Goal: Transaction & Acquisition: Purchase product/service

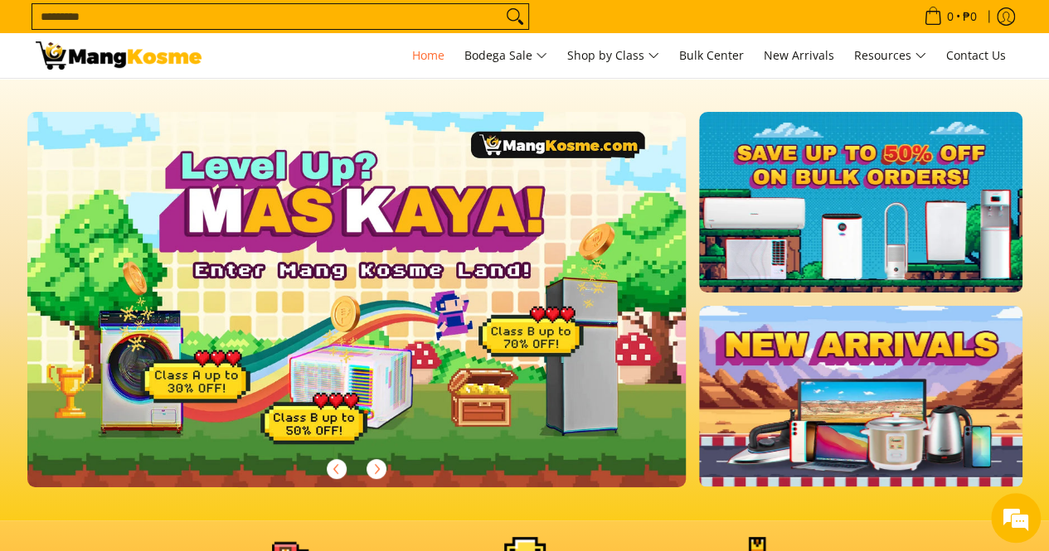
click at [736, 84] on section at bounding box center [524, 300] width 1049 height 442
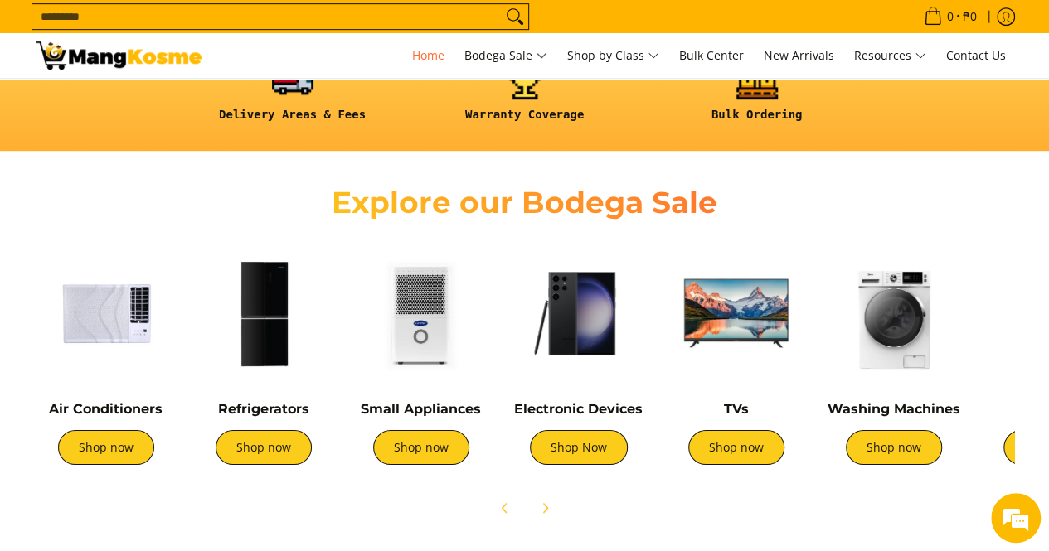
scroll to position [455, 0]
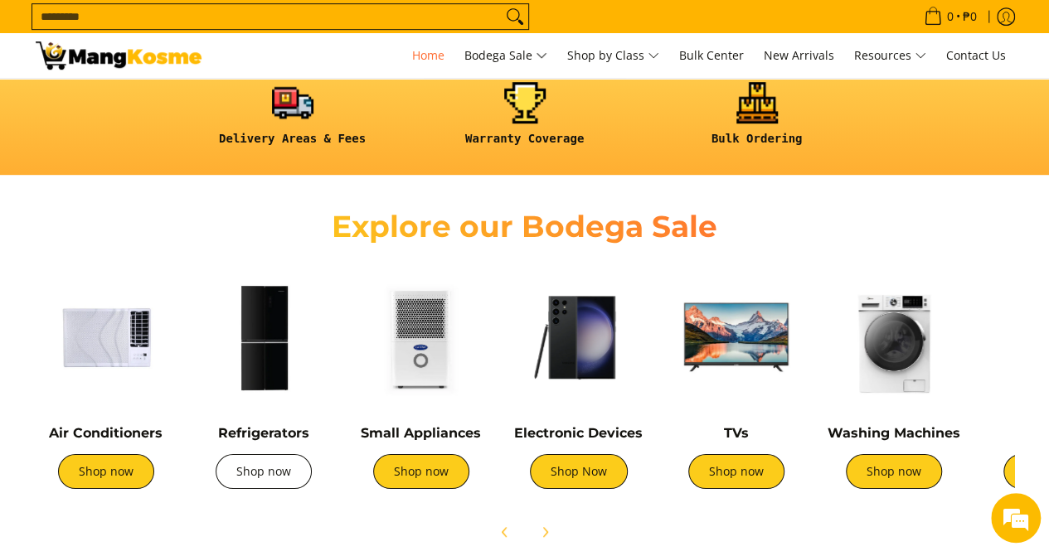
click at [243, 471] on link "Shop now" at bounding box center [264, 471] width 96 height 35
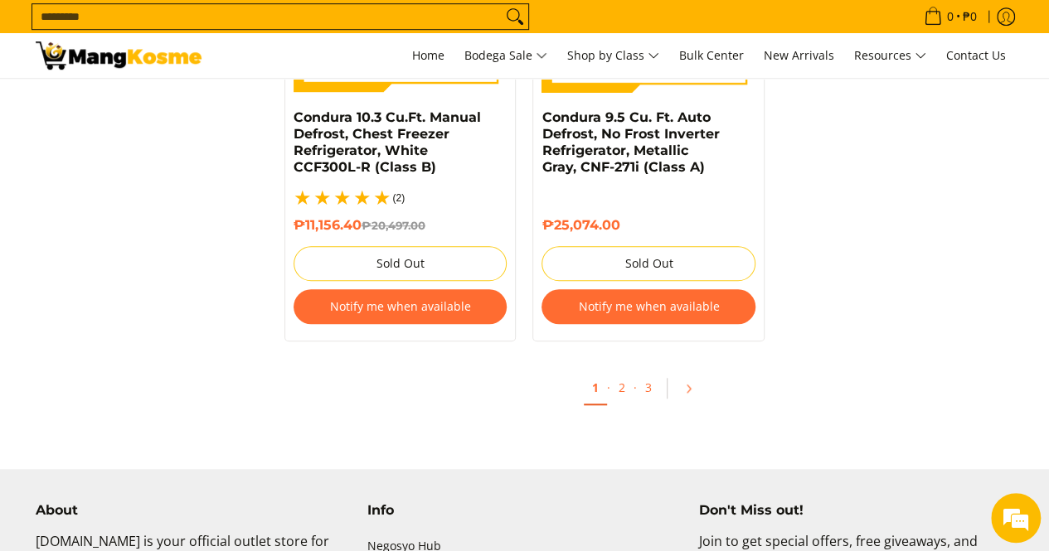
scroll to position [3635, 0]
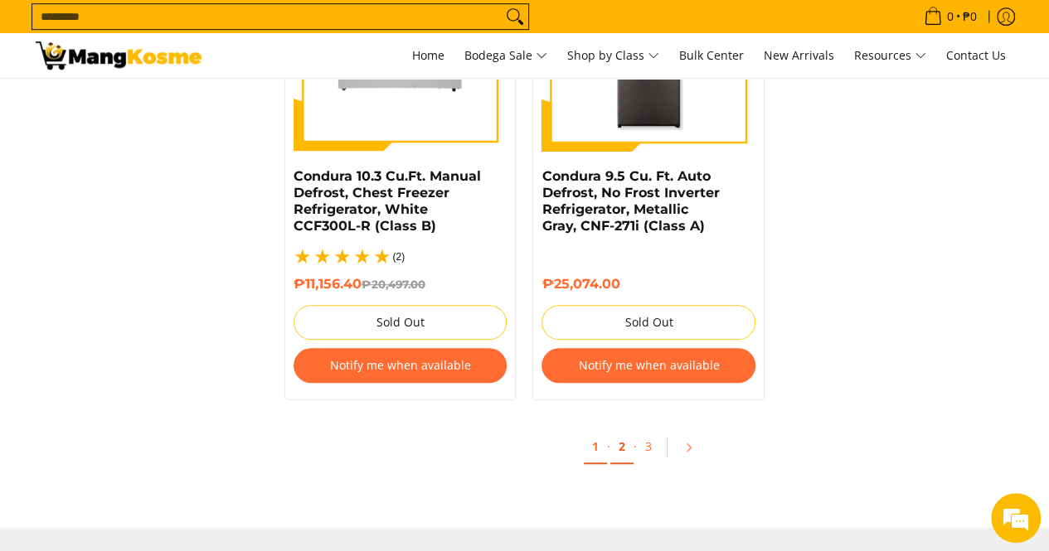
click at [625, 430] on link "2" at bounding box center [621, 447] width 23 height 34
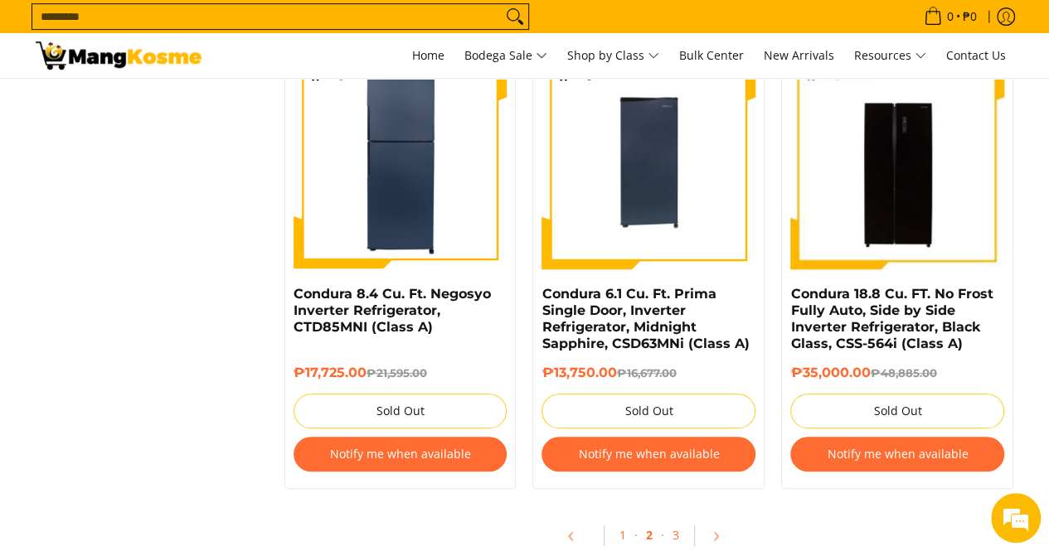
scroll to position [3512, 0]
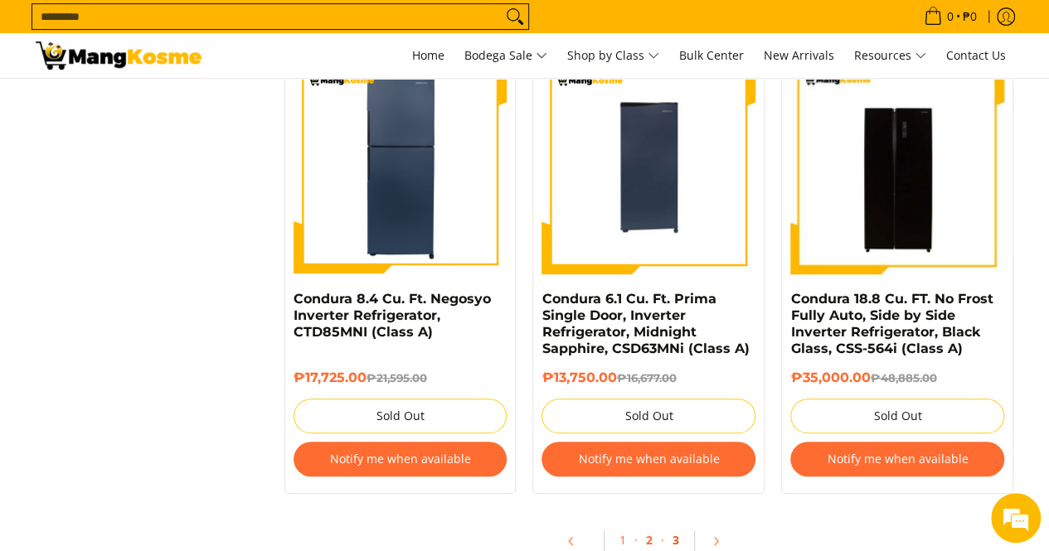
click at [673, 540] on link "3" at bounding box center [675, 541] width 23 height 34
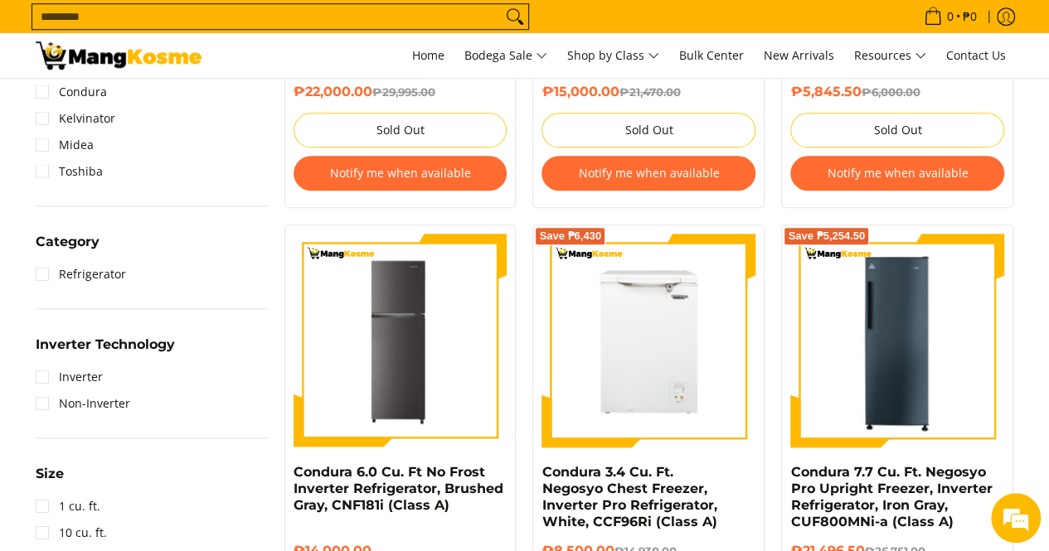
scroll to position [619, 0]
